Goal: Navigation & Orientation: Find specific page/section

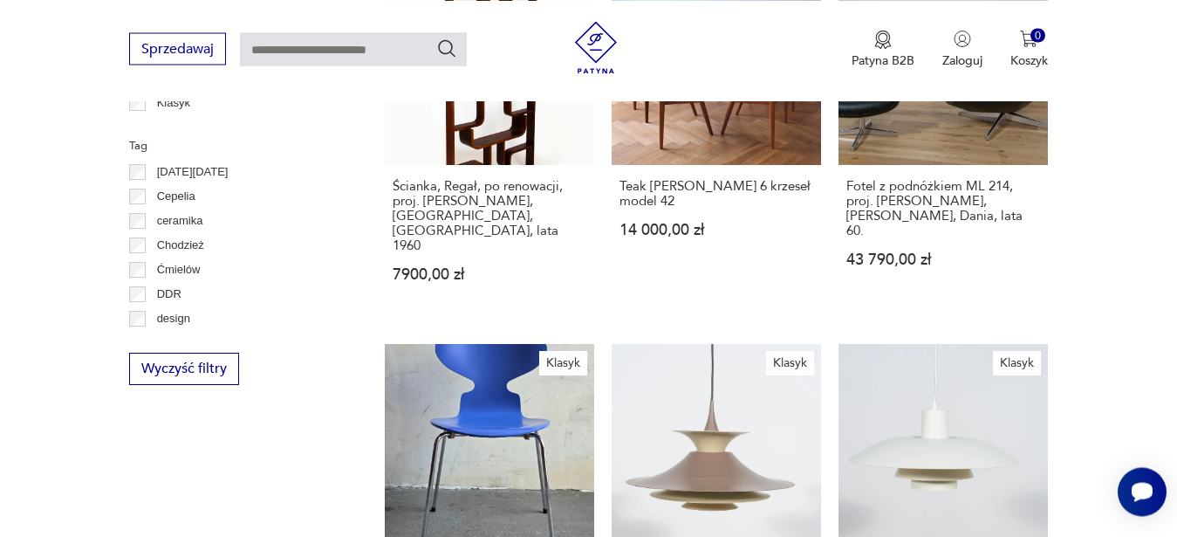
scroll to position [147, 0]
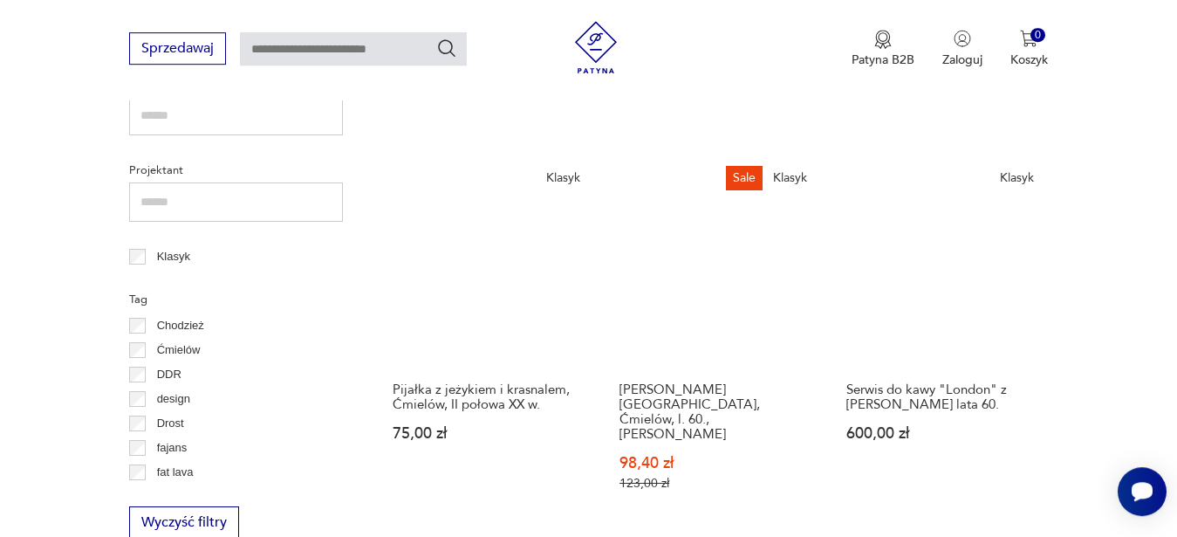
scroll to position [712, 0]
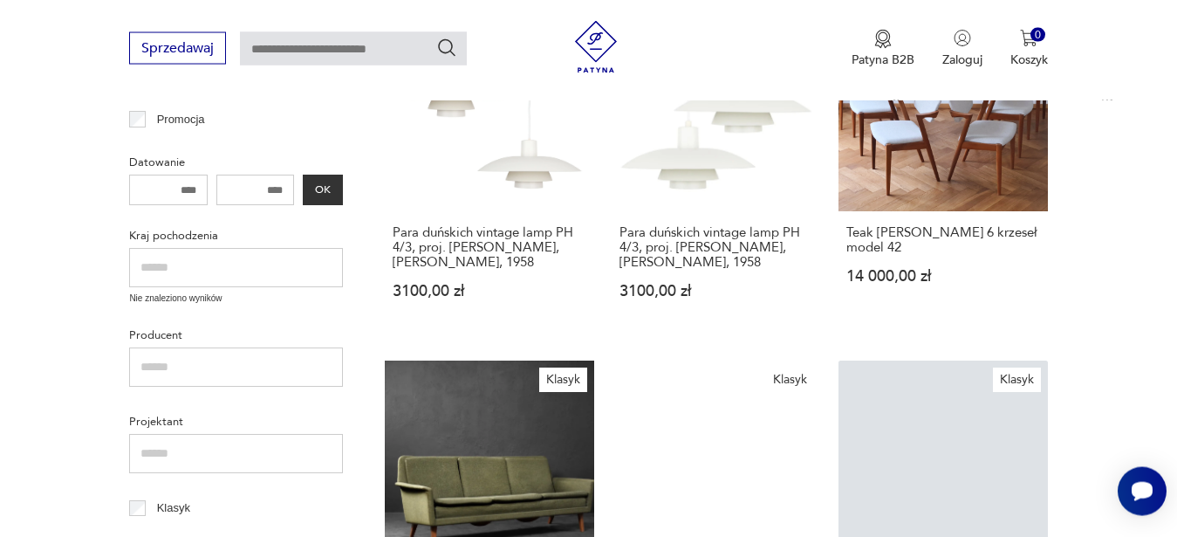
scroll to position [511, 0]
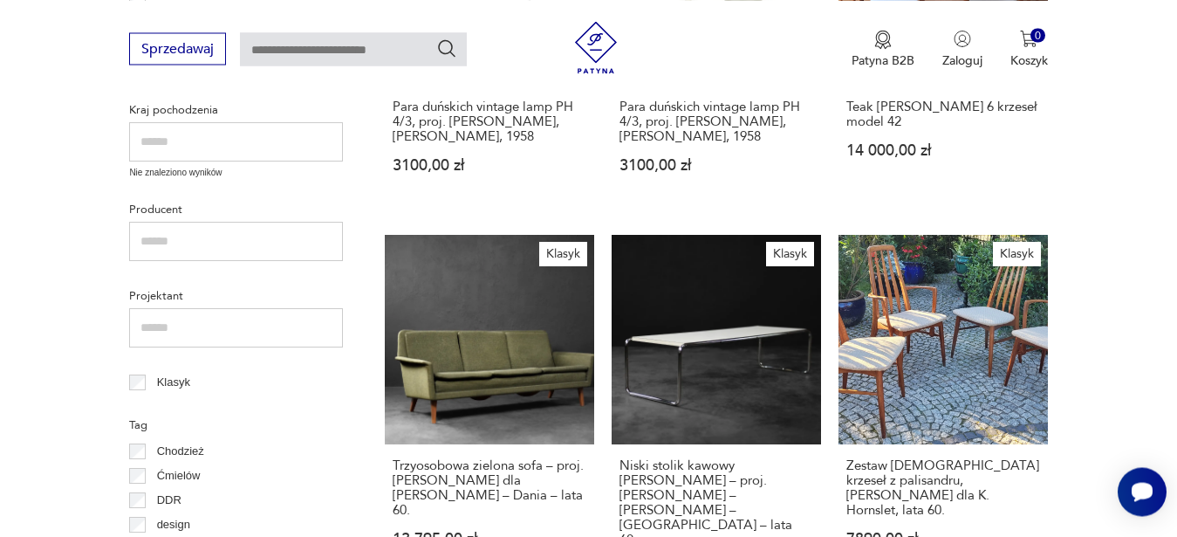
click at [215, 133] on input "text" at bounding box center [236, 141] width 214 height 39
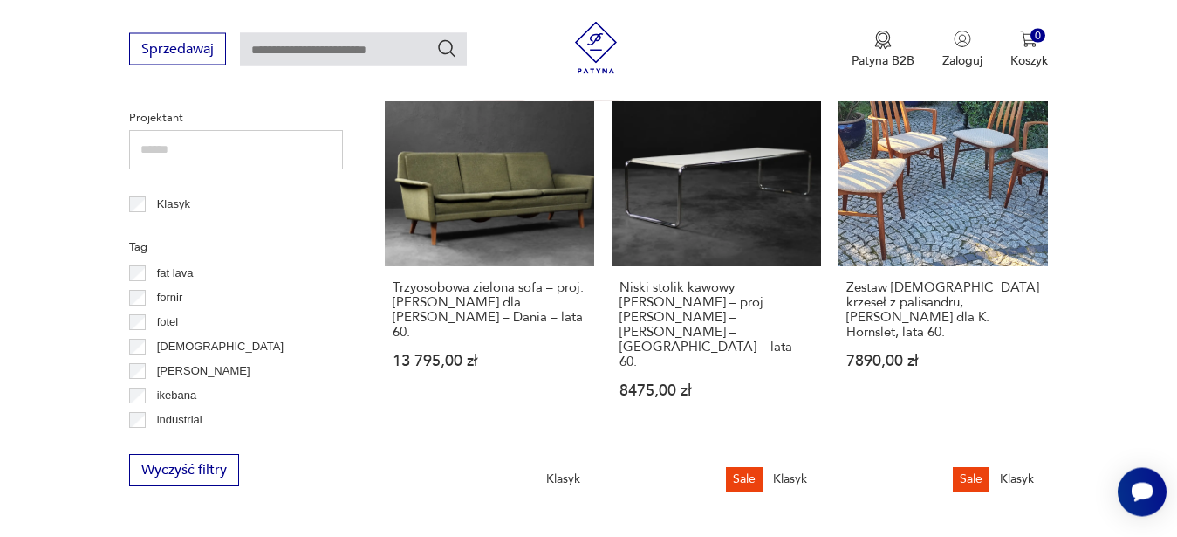
scroll to position [367, 0]
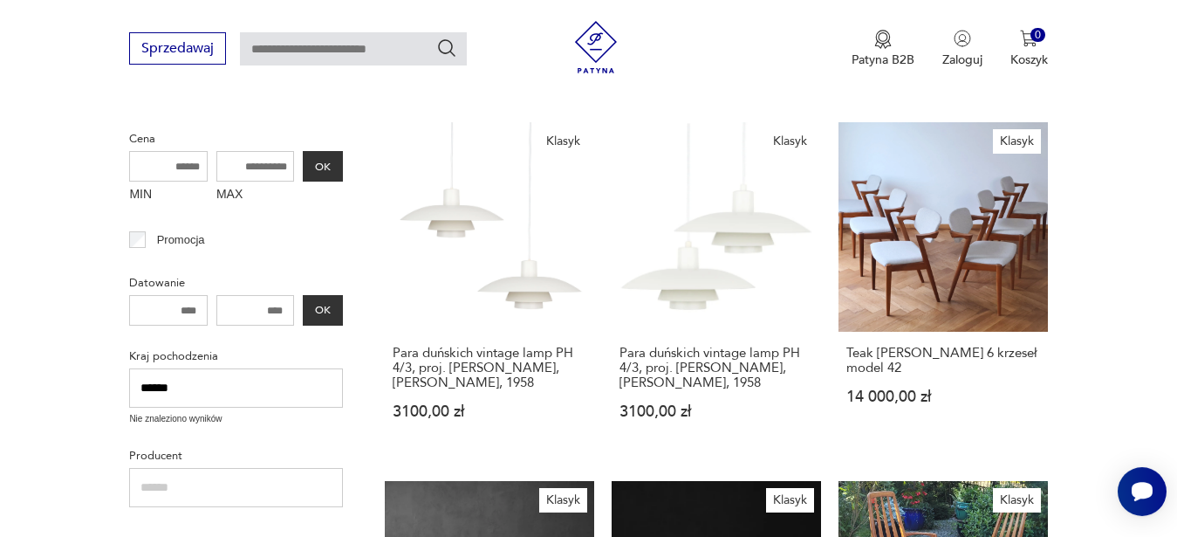
scroll to position [333, 0]
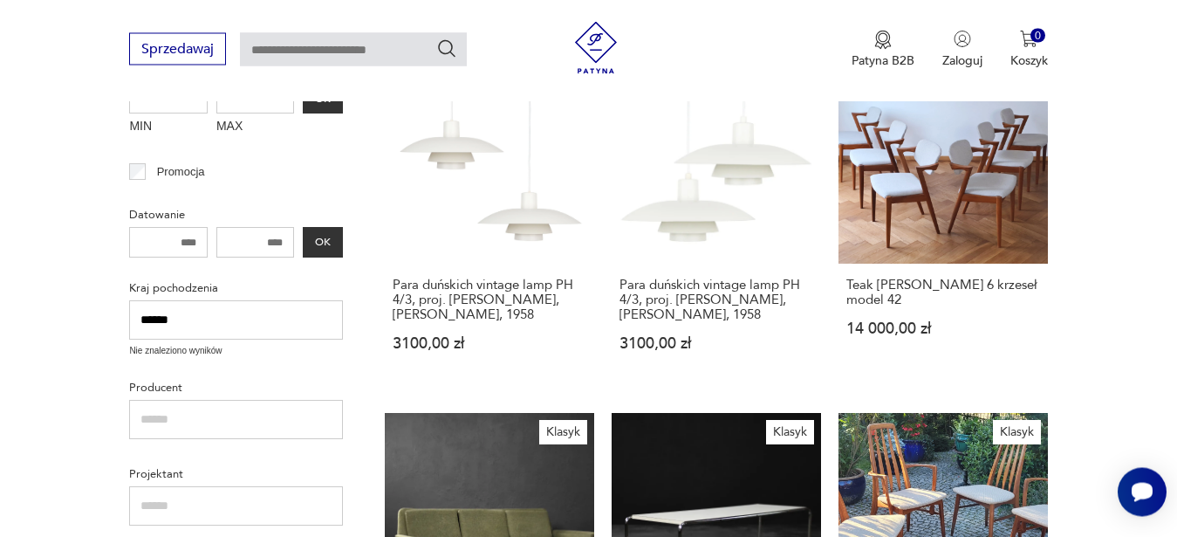
click at [263, 311] on input "******" at bounding box center [236, 319] width 214 height 39
type input "*"
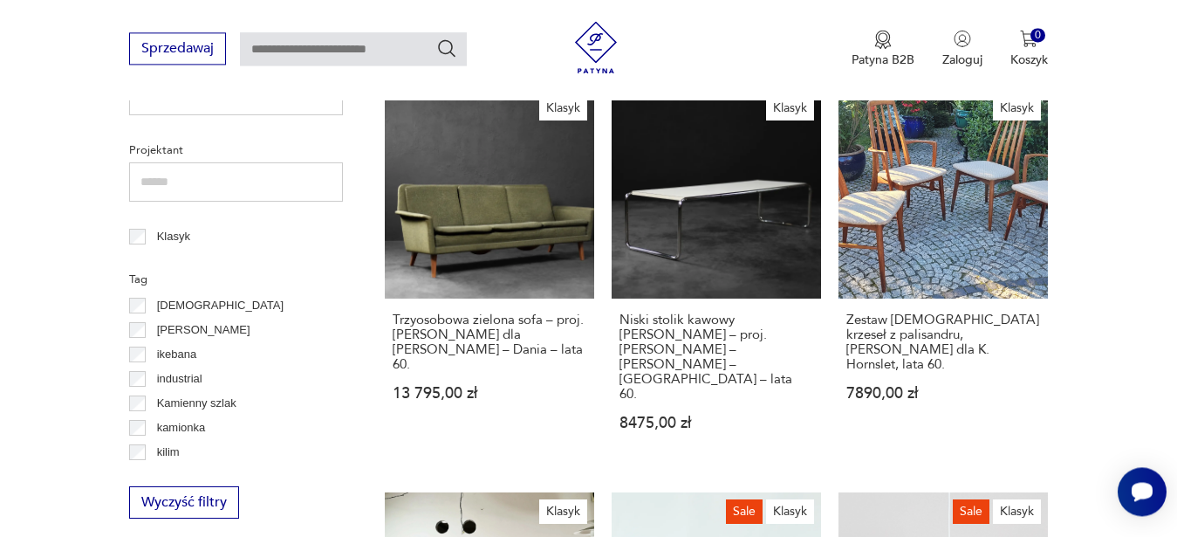
scroll to position [689, 0]
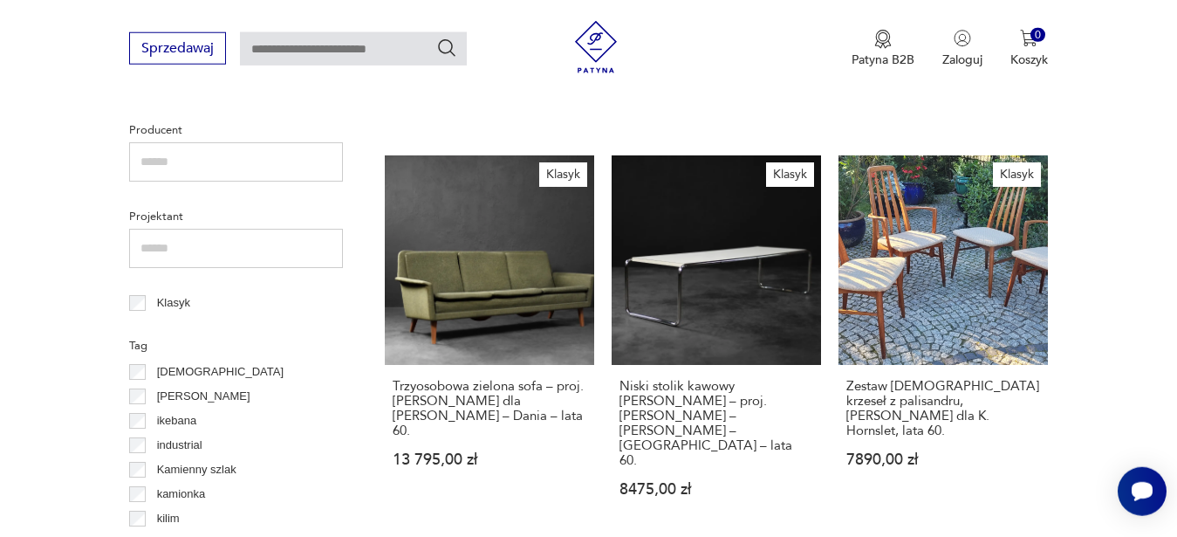
scroll to position [600, 0]
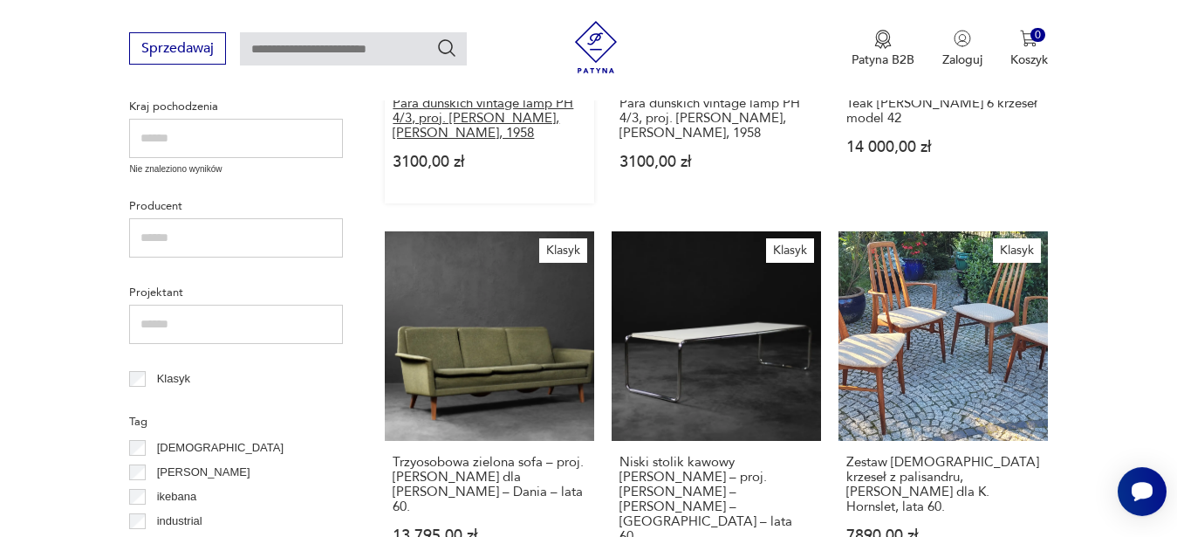
scroll to position [534, 0]
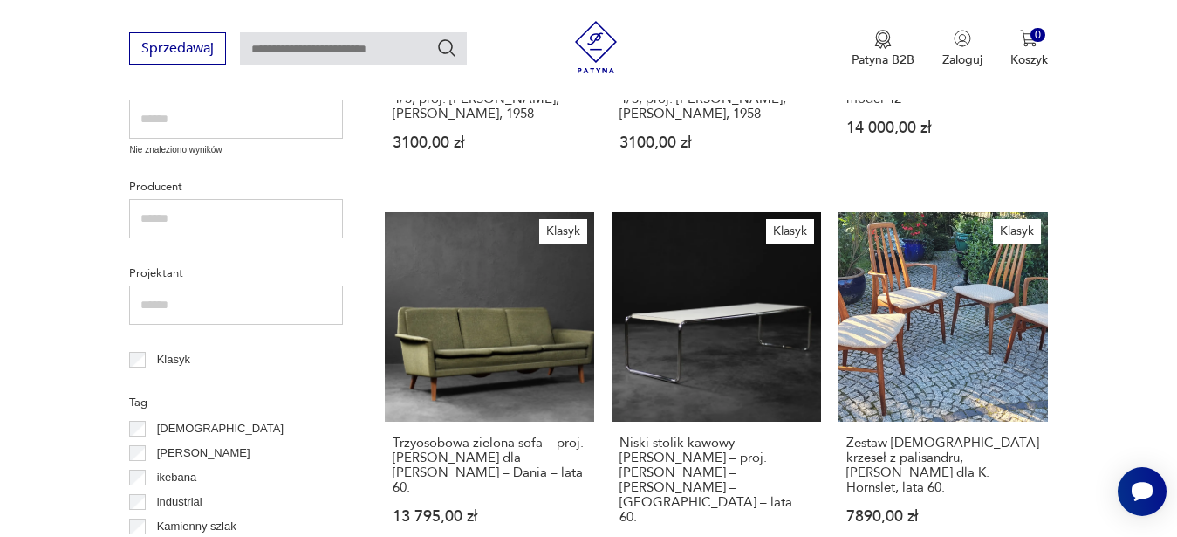
click at [282, 424] on div "[DEMOGRAPHIC_DATA]" at bounding box center [236, 428] width 214 height 24
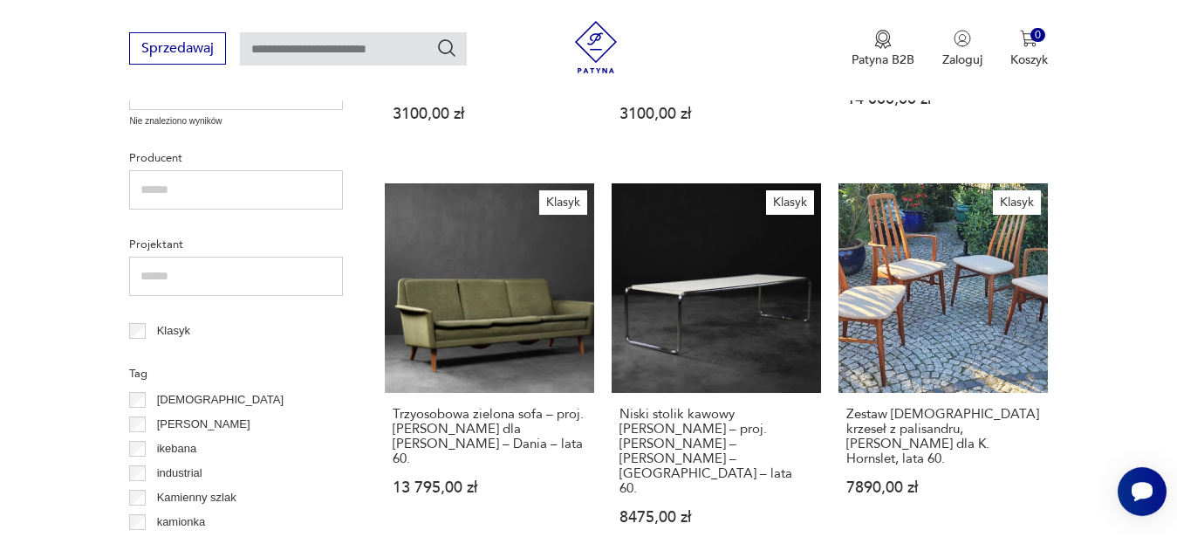
scroll to position [600, 0]
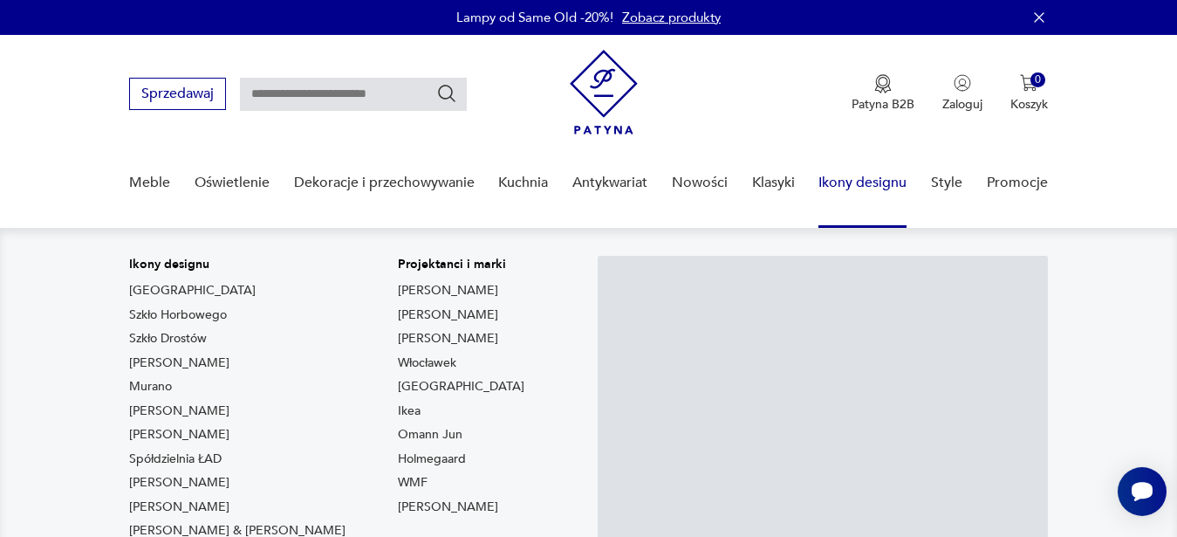
click at [873, 182] on link "Ikony designu" at bounding box center [863, 182] width 88 height 67
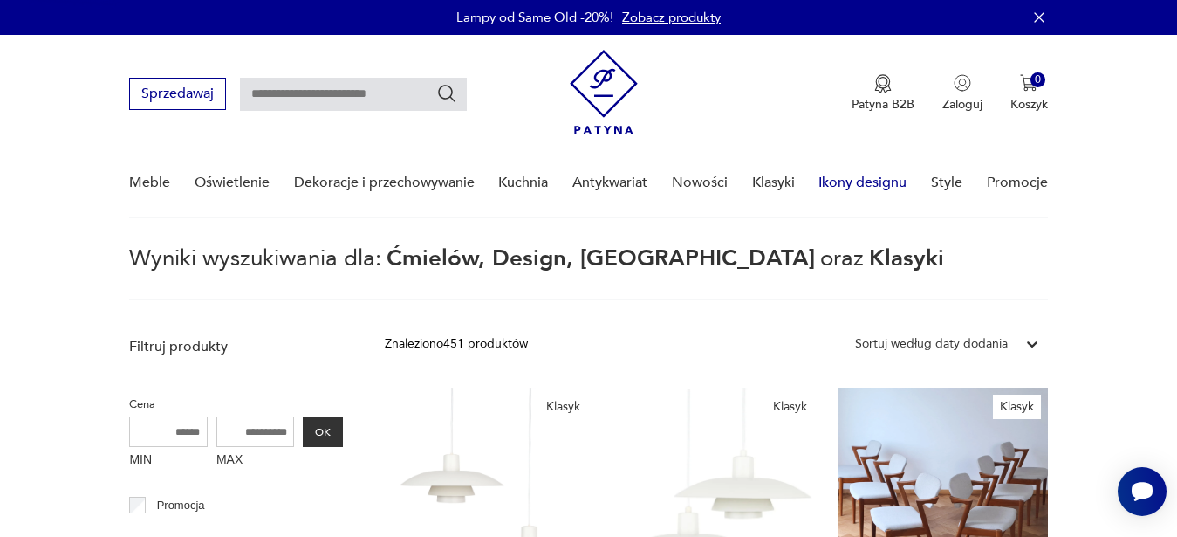
click at [873, 182] on link "Ikony designu" at bounding box center [863, 182] width 88 height 67
click at [775, 176] on link "Klasyki" at bounding box center [773, 182] width 43 height 67
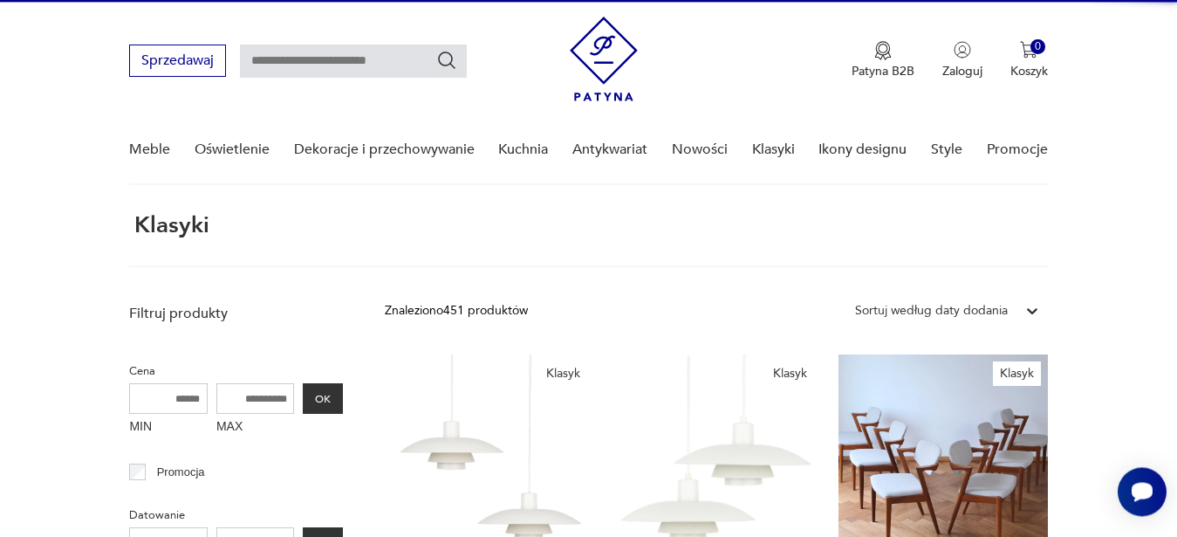
scroll to position [50, 0]
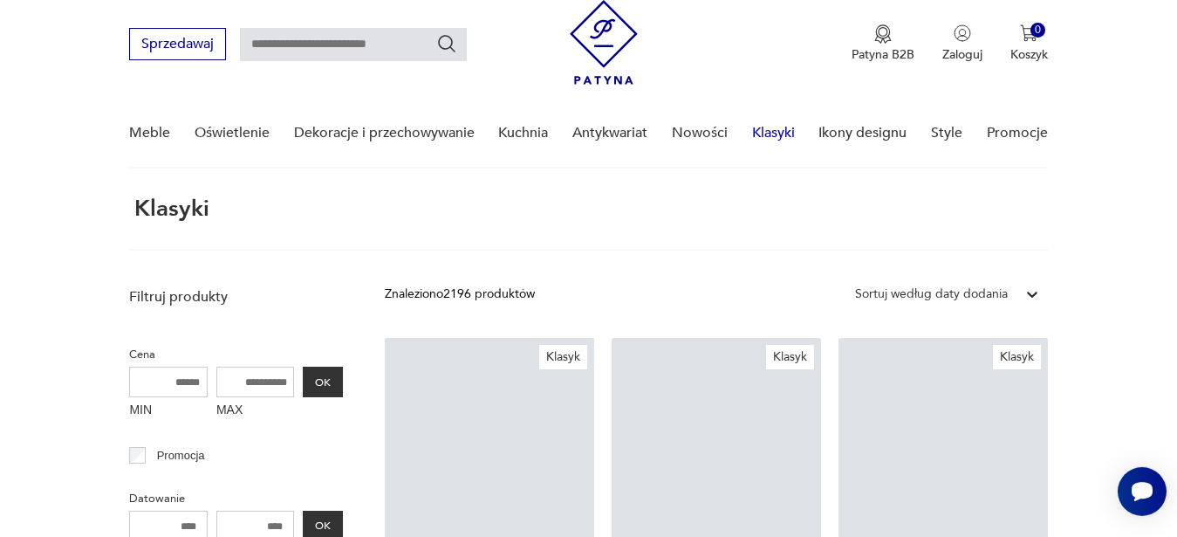
click at [771, 131] on link "Klasyki" at bounding box center [773, 132] width 43 height 67
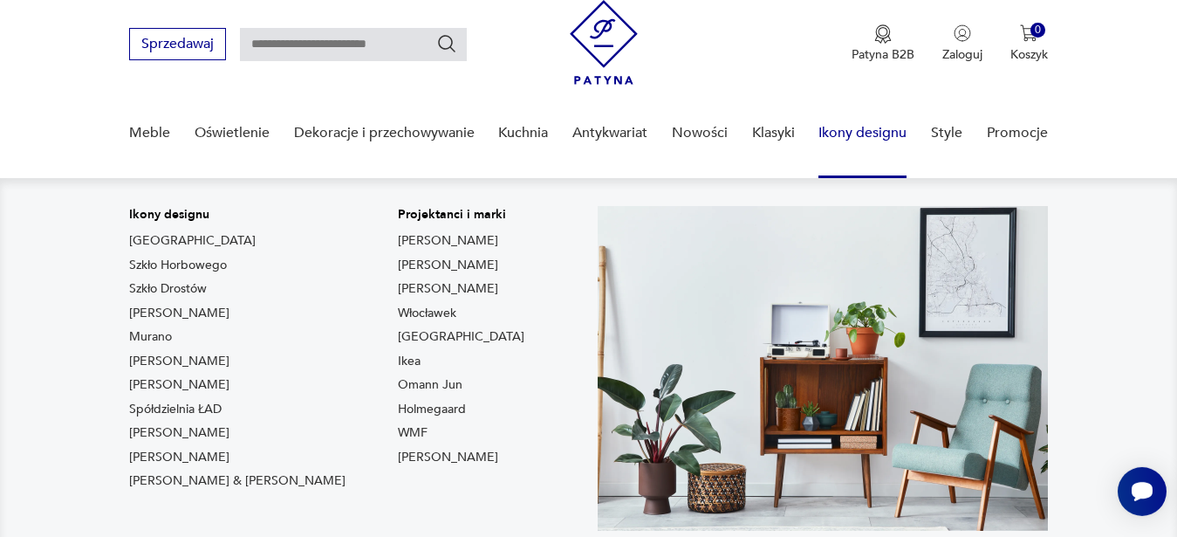
click at [843, 127] on link "Ikony designu" at bounding box center [863, 132] width 88 height 67
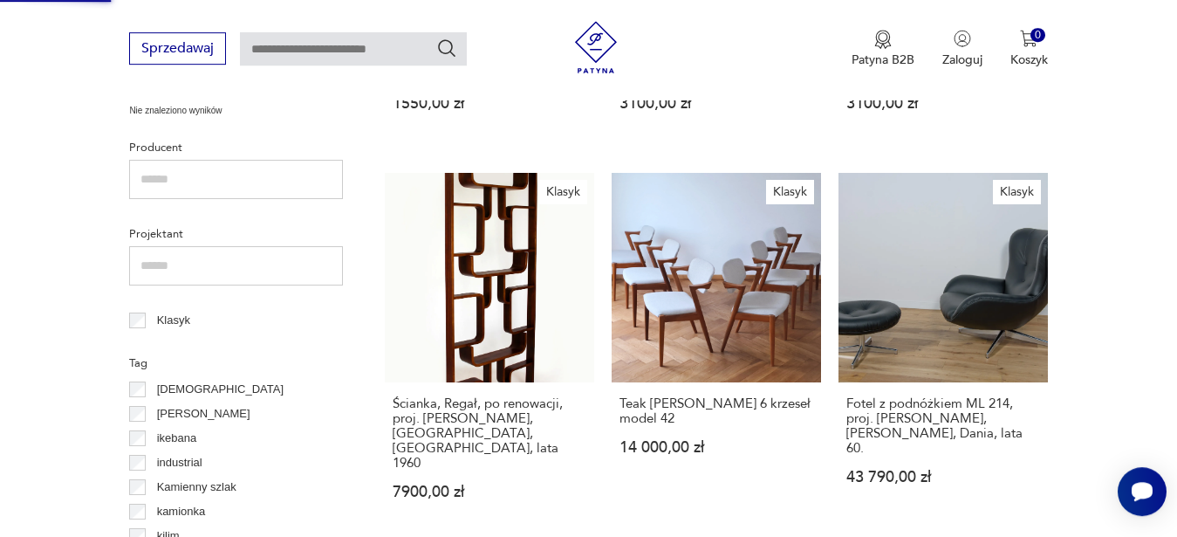
scroll to position [623, 0]
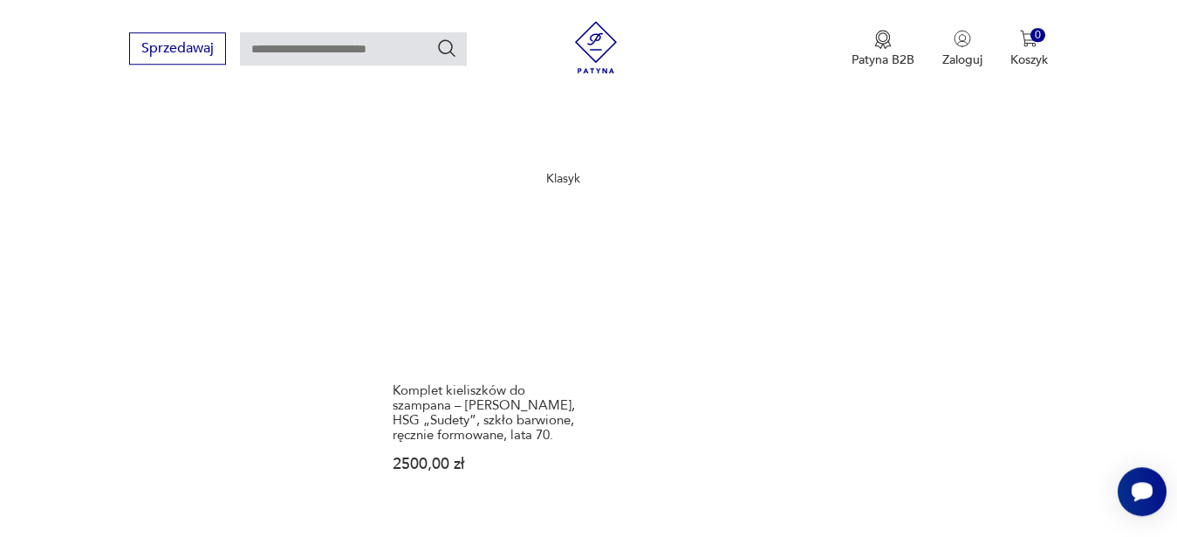
scroll to position [2203, 0]
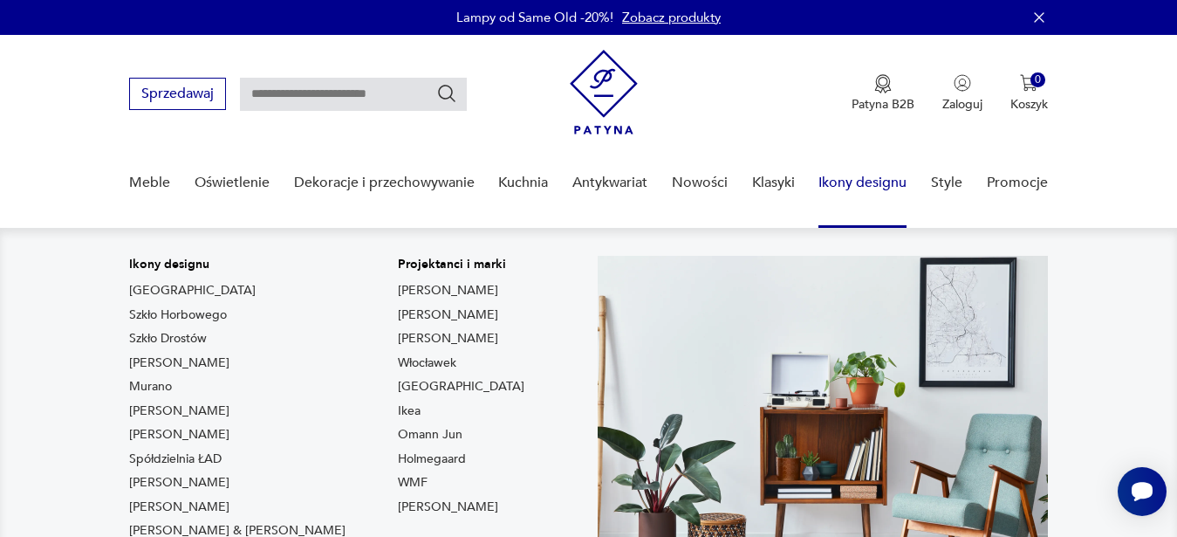
click at [848, 186] on link "Ikony designu" at bounding box center [863, 182] width 88 height 67
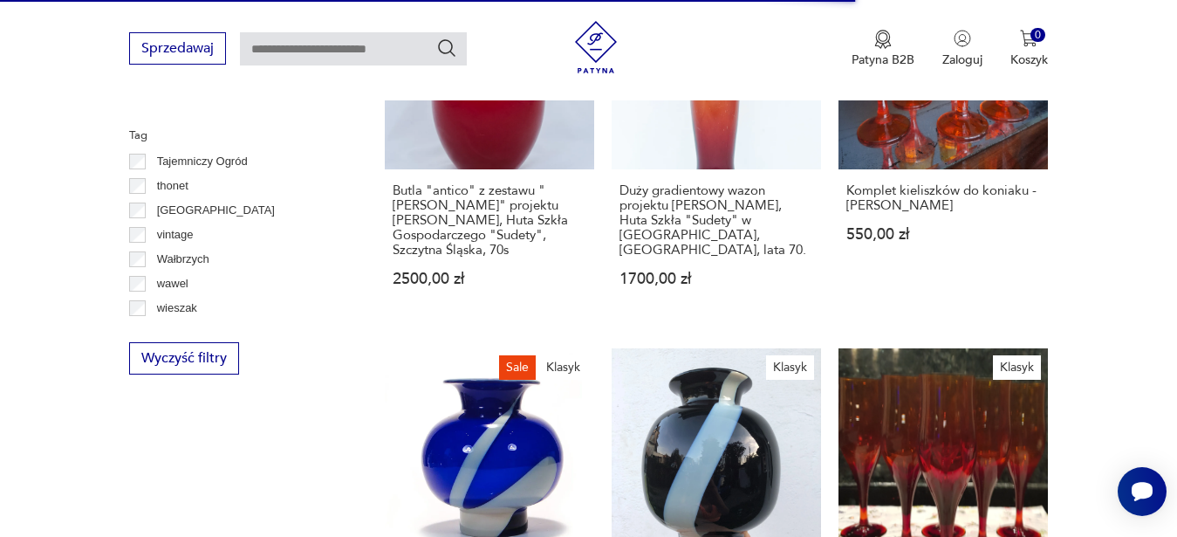
scroll to position [1393, 0]
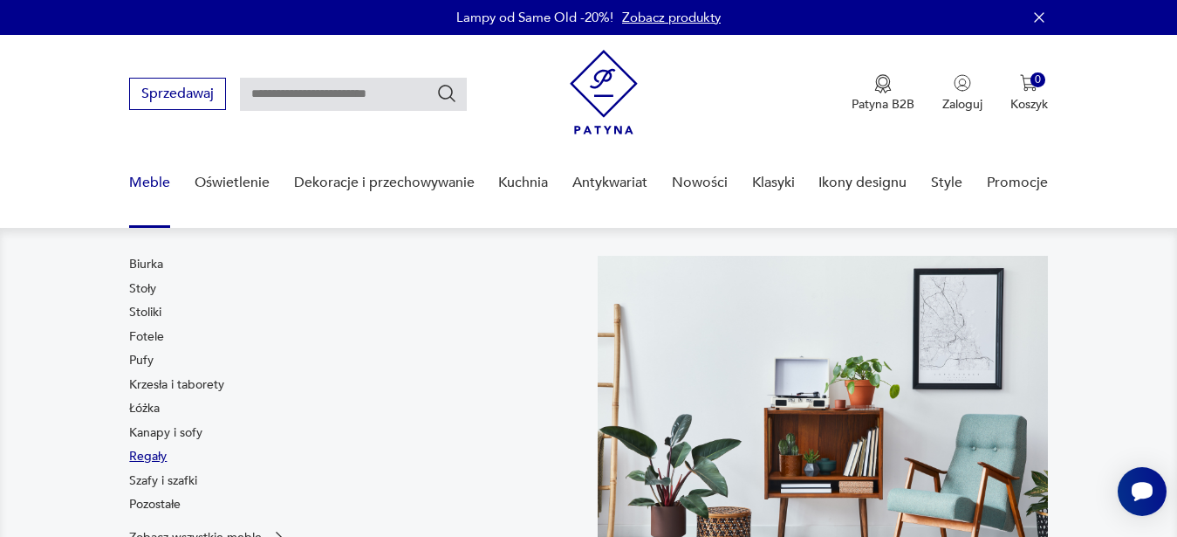
click at [148, 452] on link "Regały" at bounding box center [148, 456] width 38 height 17
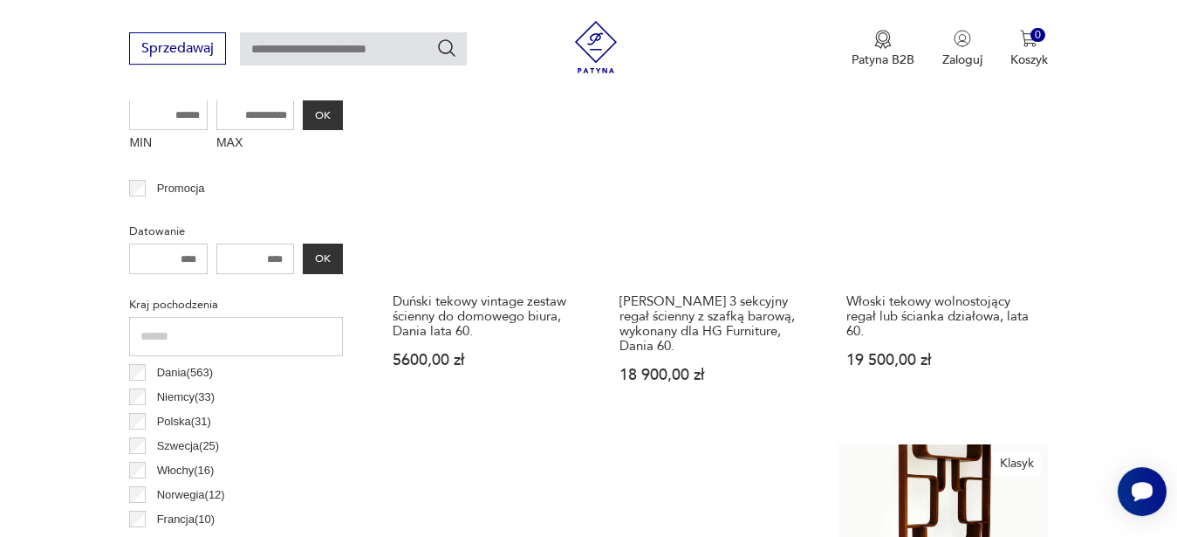
scroll to position [745, 0]
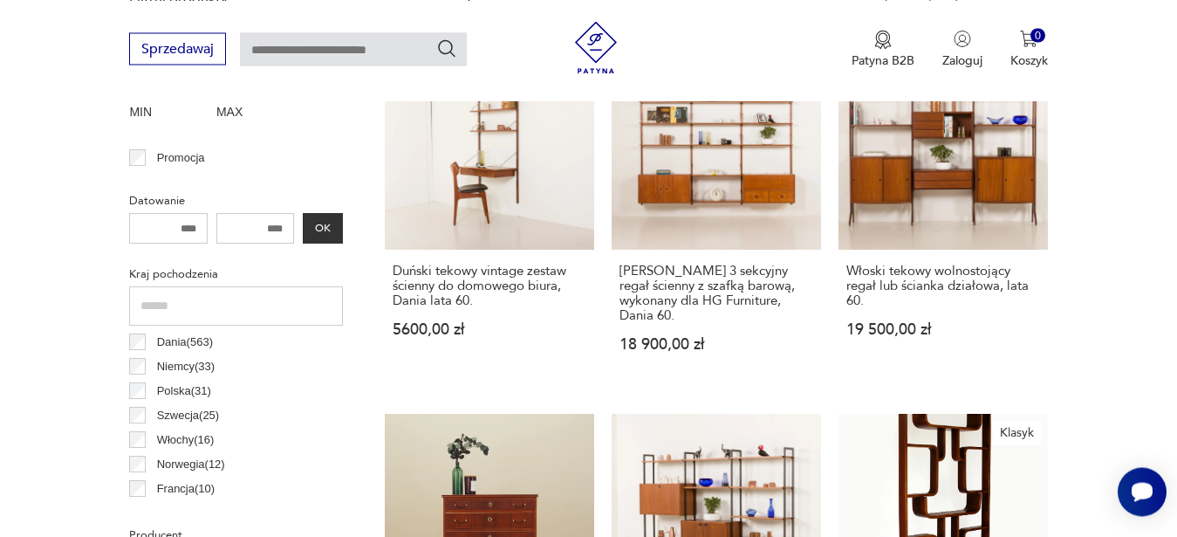
click at [182, 388] on p "Polska ( 31 )" at bounding box center [184, 390] width 54 height 19
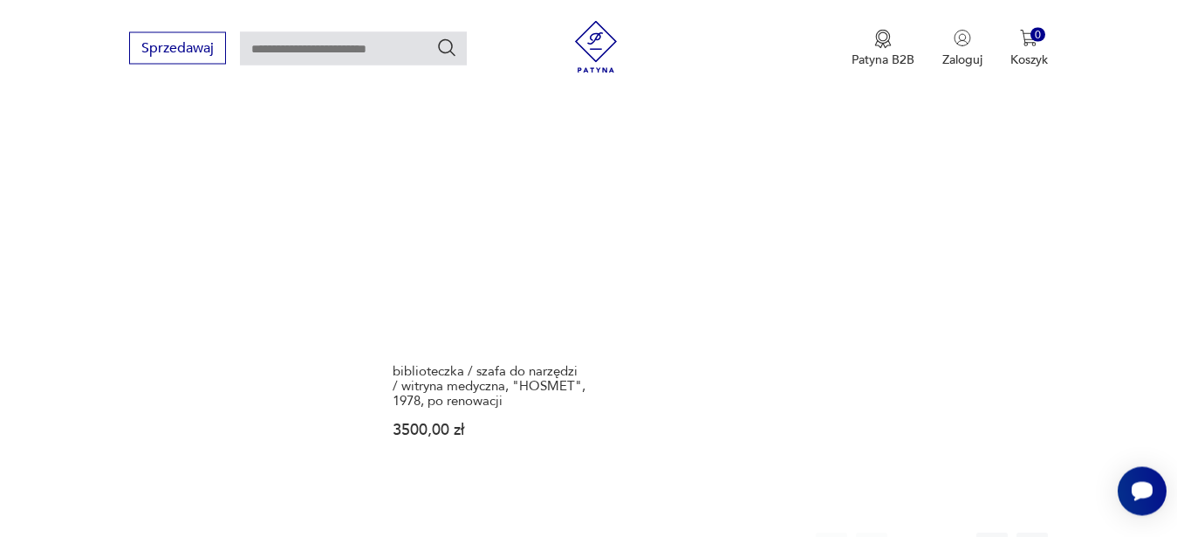
scroll to position [2601, 0]
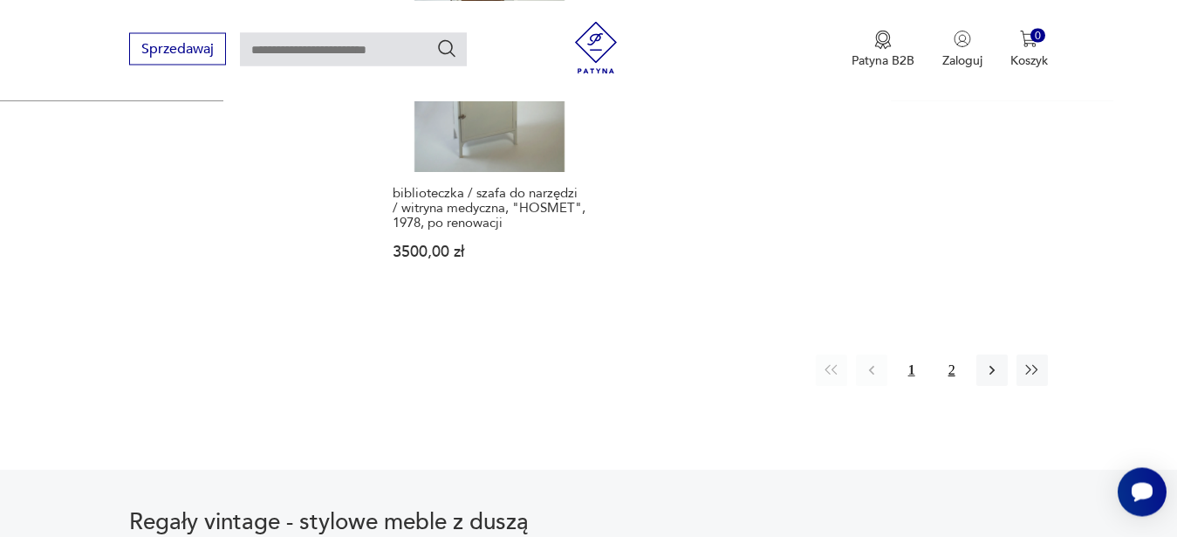
click at [950, 355] on button "2" at bounding box center [951, 369] width 31 height 31
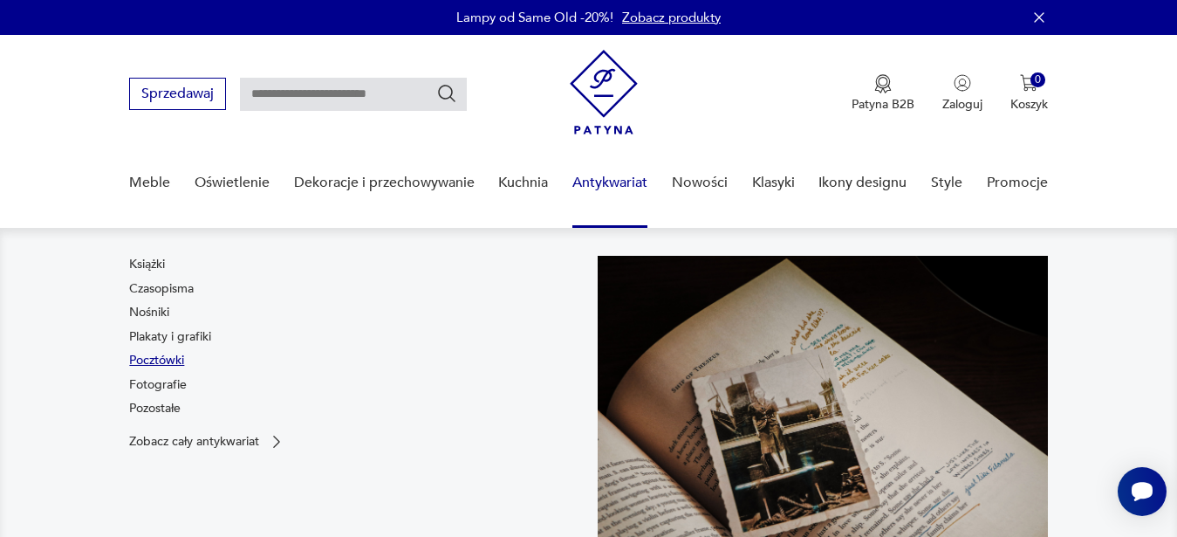
click at [153, 360] on link "Pocztówki" at bounding box center [156, 360] width 55 height 17
